Goal: Register for event/course

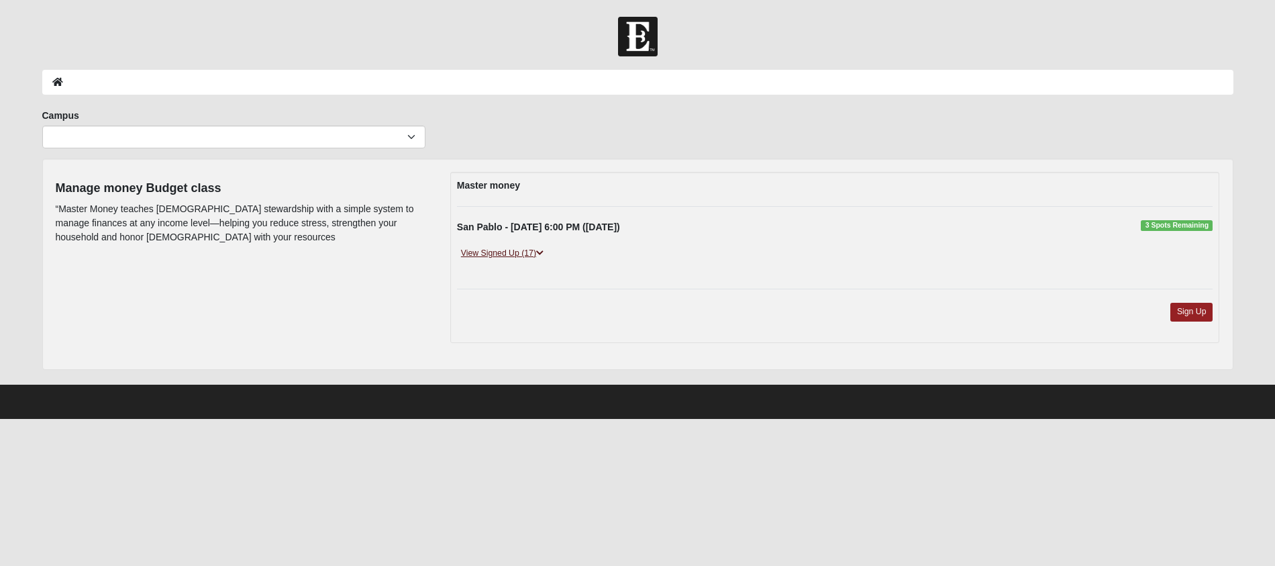
click at [542, 254] on icon at bounding box center [539, 253] width 7 height 8
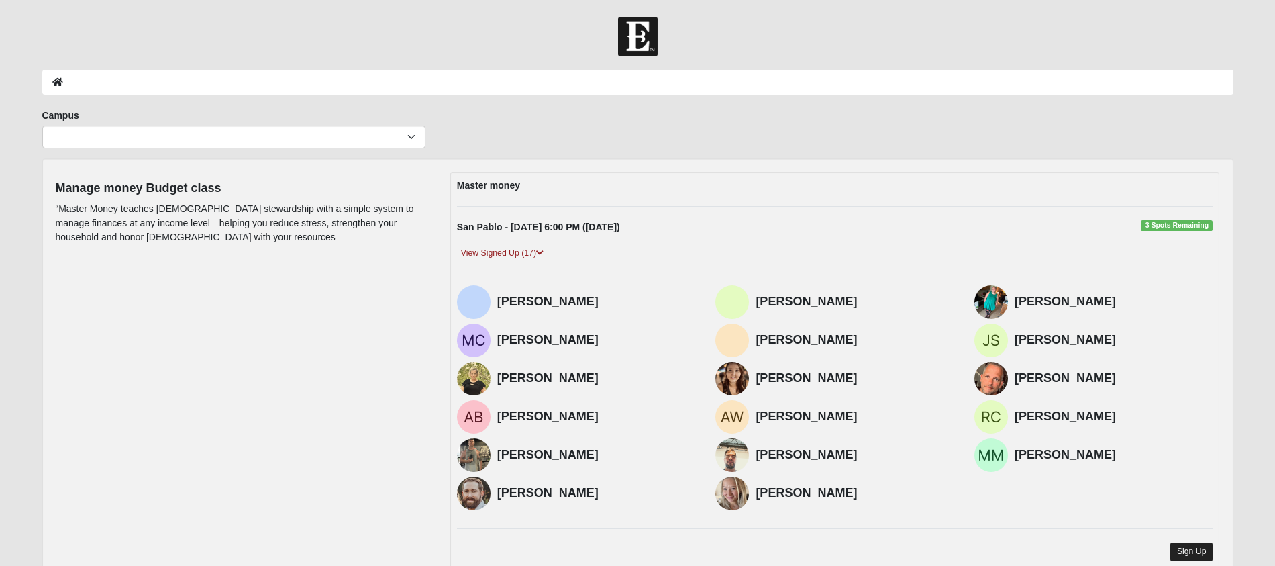
scroll to position [1, 0]
click at [1186, 547] on link "Sign Up" at bounding box center [1191, 550] width 43 height 18
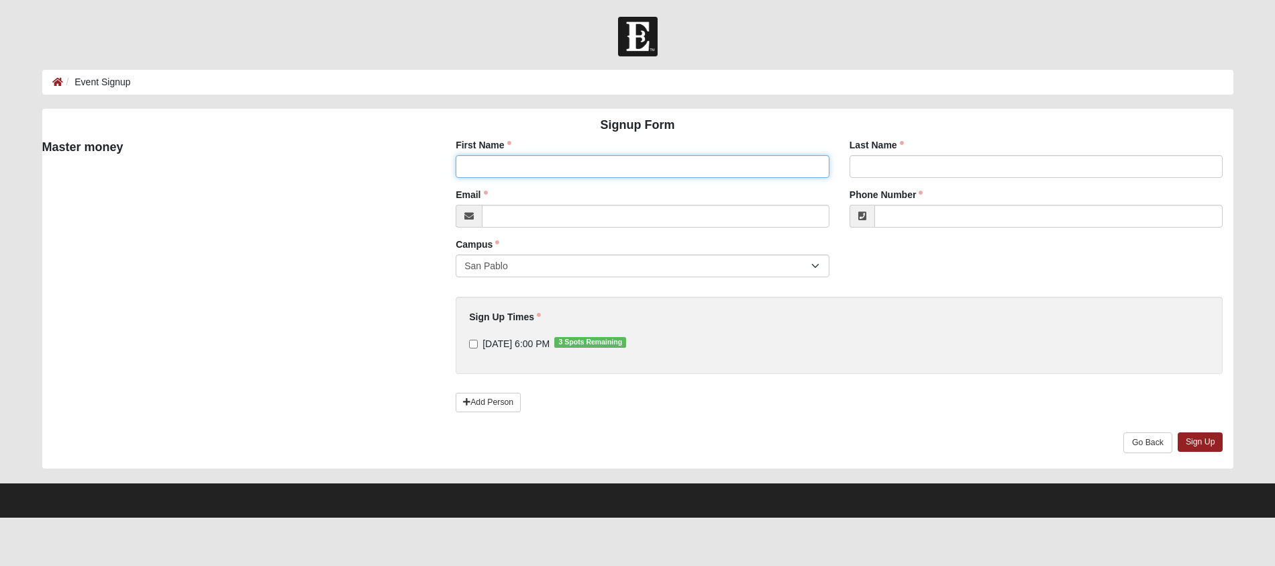
click at [495, 168] on input "First Name" at bounding box center [643, 166] width 374 height 23
type input "[PERSON_NAME]"
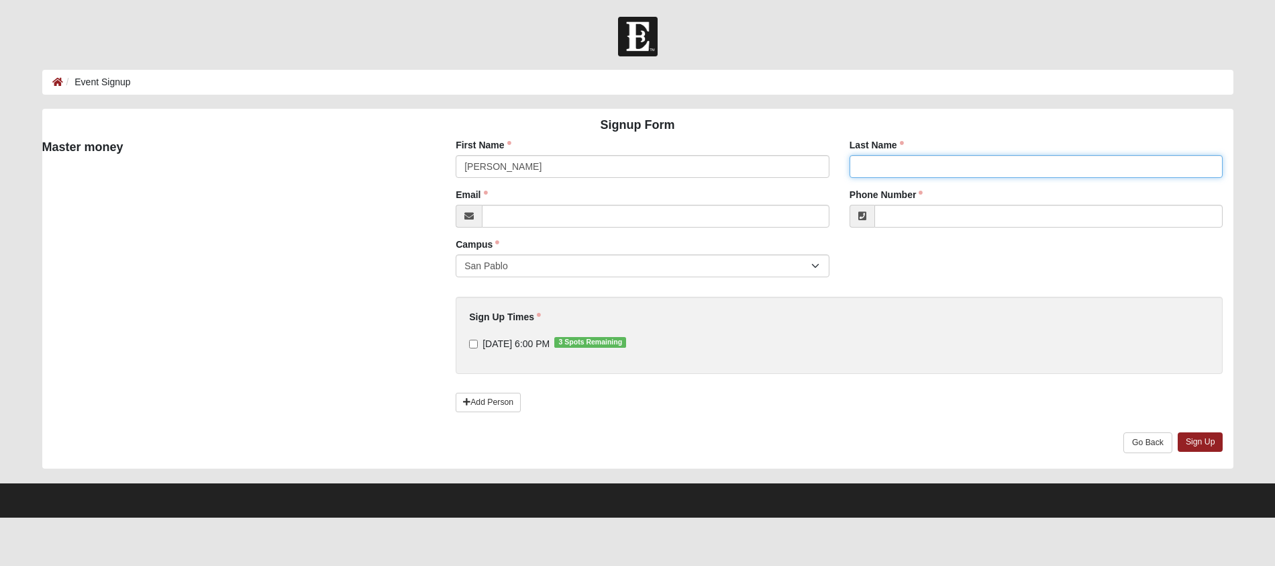
type input "[PERSON_NAME]"
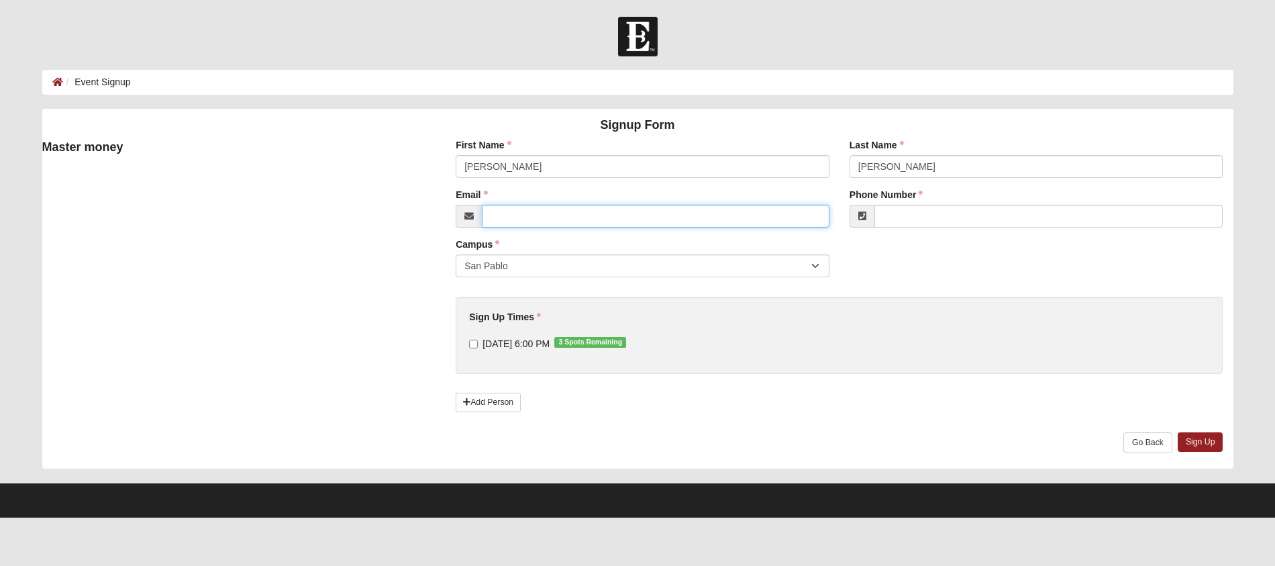
type input "[PERSON_NAME][EMAIL_ADDRESS][DOMAIN_NAME]"
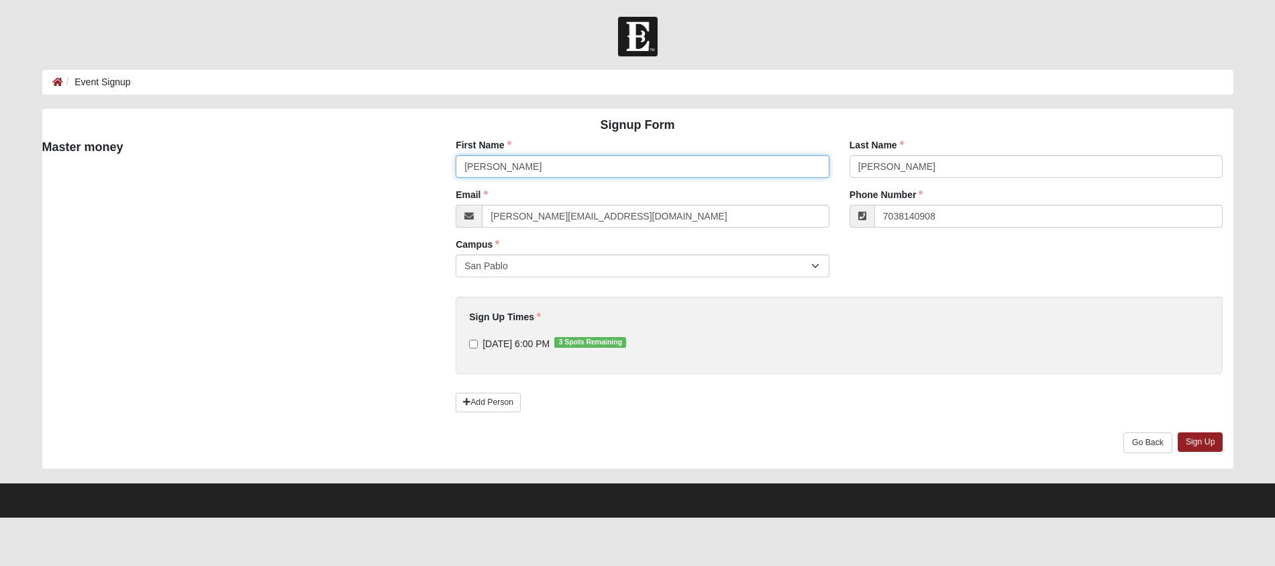
type input "[PHONE_NUMBER]"
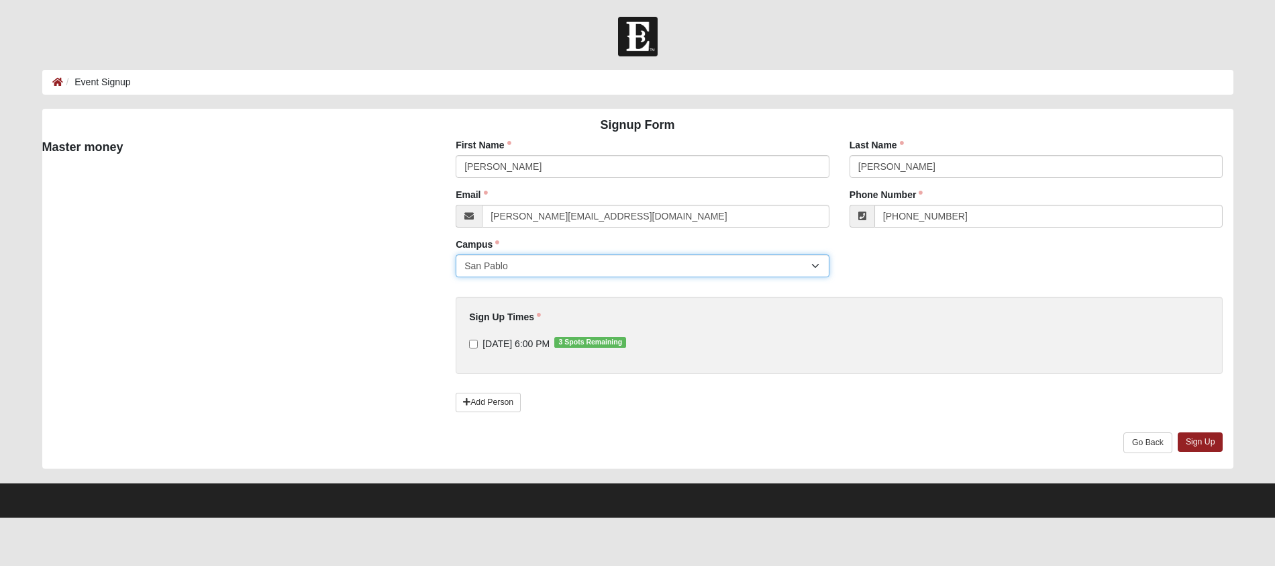
click at [521, 265] on select "San Pablo" at bounding box center [643, 265] width 374 height 23
click at [475, 345] on input "[DATE] 6:00 PM 3 Spots Remaining" at bounding box center [473, 343] width 9 height 9
checkbox input "true"
click at [1204, 439] on link "Sign Up" at bounding box center [1200, 441] width 46 height 19
